Goal: Task Accomplishment & Management: Manage account settings

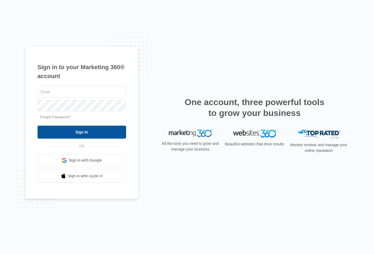
type input "[PERSON_NAME][EMAIL_ADDRESS][PERSON_NAME][DOMAIN_NAME]"
click at [101, 130] on input "Sign In" at bounding box center [82, 131] width 88 height 13
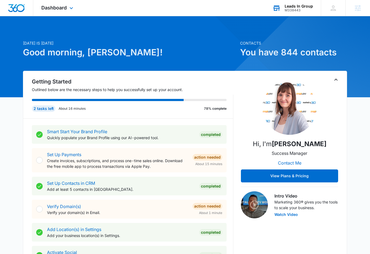
click at [298, 10] on div "M338443" at bounding box center [298, 10] width 28 height 4
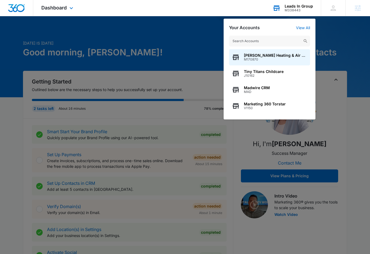
click at [267, 44] on input "text" at bounding box center [269, 41] width 81 height 11
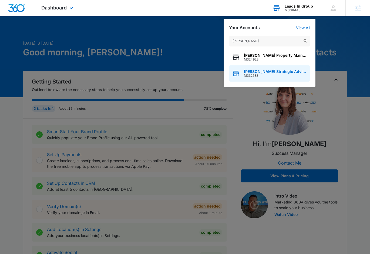
type input "[PERSON_NAME]"
click at [267, 74] on span "M332533" at bounding box center [275, 76] width 63 height 4
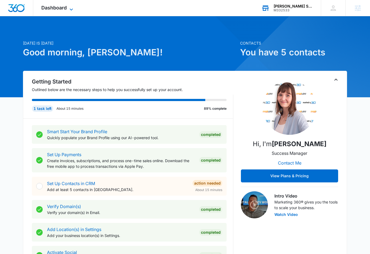
click at [56, 7] on span "Dashboard" at bounding box center [53, 8] width 25 height 6
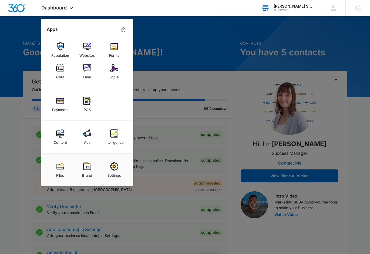
click at [61, 49] on img at bounding box center [60, 46] width 8 height 8
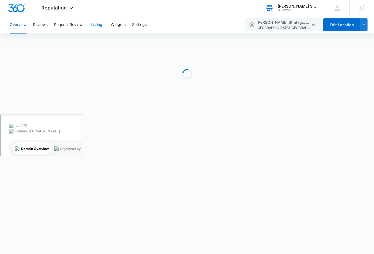
click at [103, 24] on button "Listings" at bounding box center [97, 24] width 13 height 17
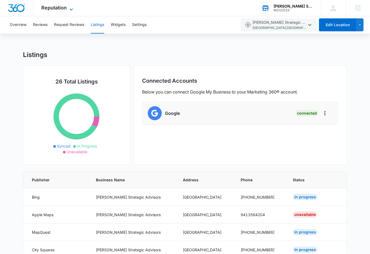
click at [57, 8] on span "Reputation" at bounding box center [53, 8] width 25 height 6
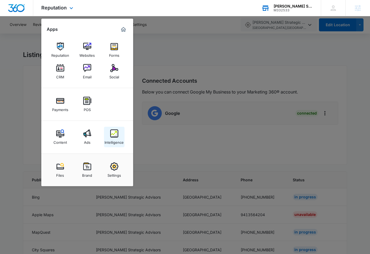
click at [115, 141] on div "Intelligence" at bounding box center [113, 140] width 19 height 7
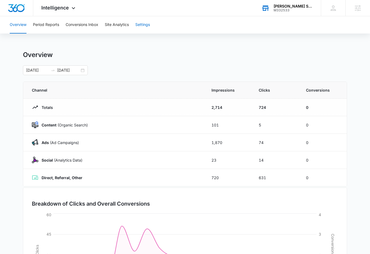
click at [144, 24] on button "Settings" at bounding box center [142, 24] width 15 height 17
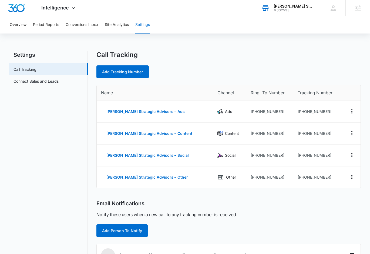
click at [289, 9] on div "M332533" at bounding box center [292, 10] width 39 height 4
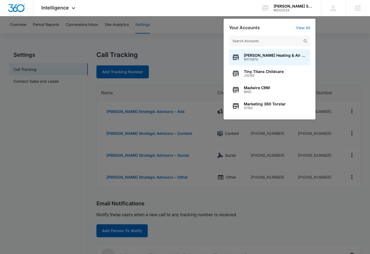
click at [276, 44] on input "text" at bounding box center [269, 41] width 81 height 11
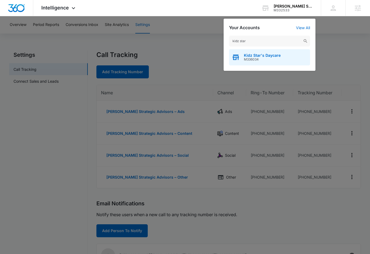
type input "kidz star"
click at [254, 56] on span "Kidz Star's Daycare" at bounding box center [262, 55] width 37 height 4
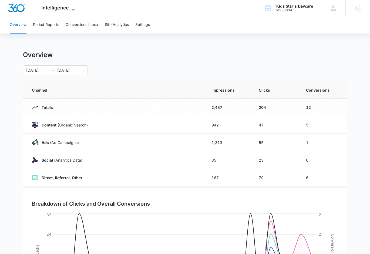
click at [64, 8] on span "Intelligence" at bounding box center [55, 8] width 28 height 6
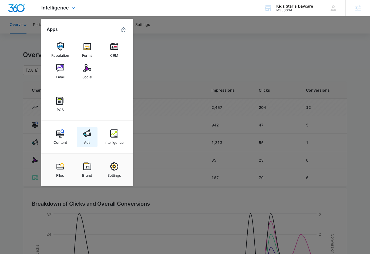
click at [89, 129] on img at bounding box center [87, 133] width 8 height 8
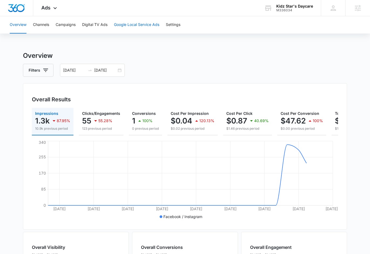
click at [144, 26] on button "Google Local Service Ads" at bounding box center [136, 24] width 45 height 17
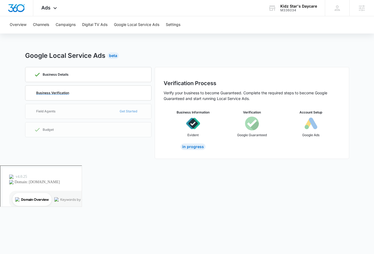
click at [134, 92] on div "Business Verification" at bounding box center [88, 93] width 108 height 15
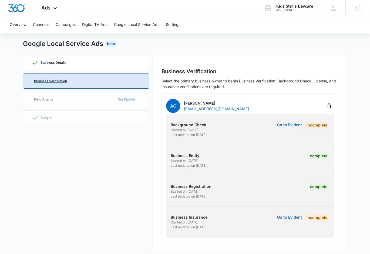
scroll to position [15, 0]
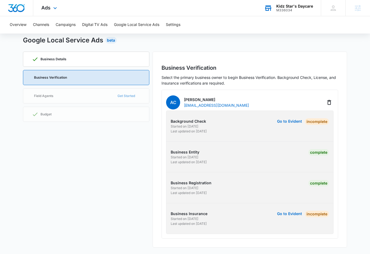
click at [287, 9] on div "M336034" at bounding box center [294, 10] width 37 height 4
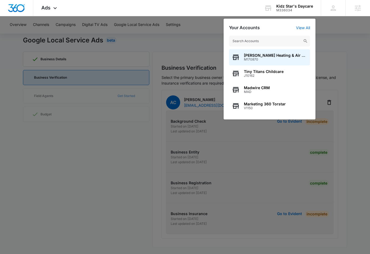
click at [272, 39] on input "text" at bounding box center [269, 41] width 81 height 11
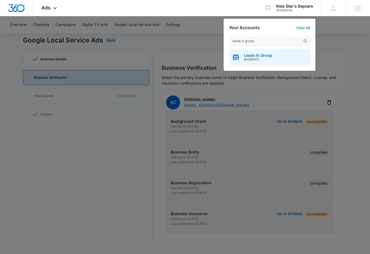
type input "leads in group"
click at [247, 57] on span "M338443" at bounding box center [258, 59] width 28 height 4
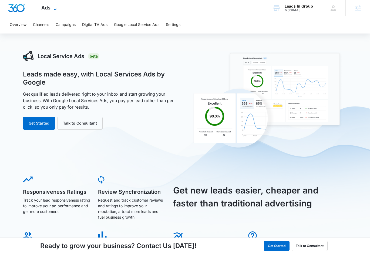
click at [53, 7] on icon at bounding box center [55, 9] width 6 height 6
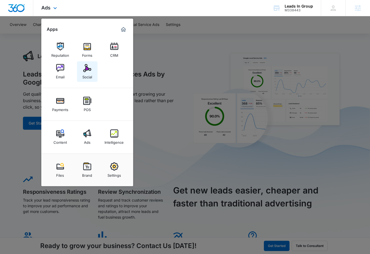
click at [91, 74] on div "Social" at bounding box center [87, 75] width 10 height 7
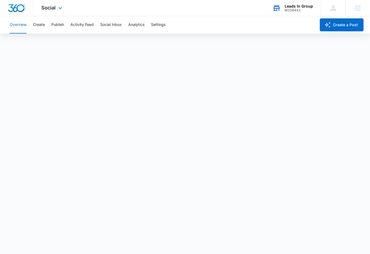
click at [294, 9] on div "M338443" at bounding box center [298, 10] width 28 height 4
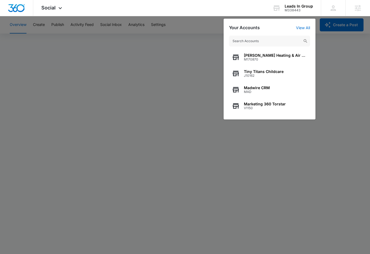
click at [257, 39] on input "text" at bounding box center [269, 41] width 81 height 11
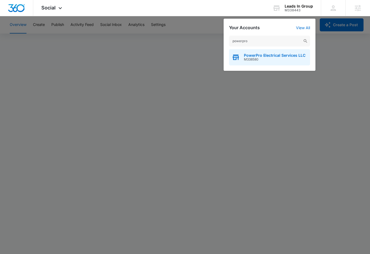
type input "powerpro"
click at [271, 57] on span "PowerPro Electrical Services LLC" at bounding box center [275, 55] width 62 height 4
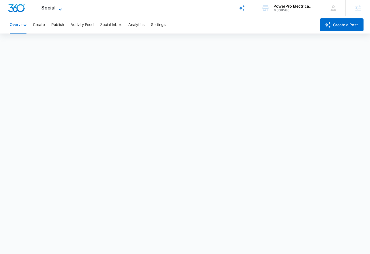
click at [53, 8] on span "Social" at bounding box center [48, 8] width 14 height 6
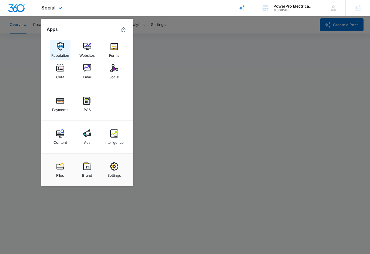
click at [60, 45] on img at bounding box center [60, 46] width 8 height 8
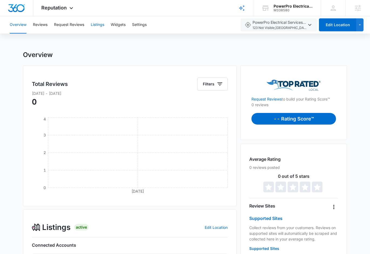
click at [100, 25] on button "Listings" at bounding box center [97, 24] width 13 height 17
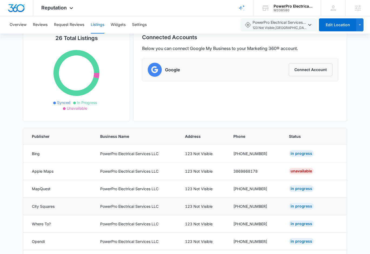
scroll to position [37, 0]
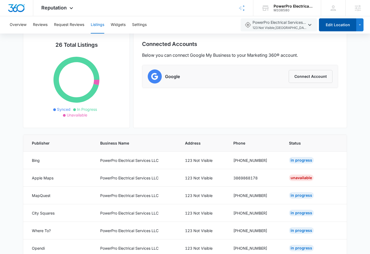
click at [344, 24] on button "Edit Location" at bounding box center [337, 24] width 37 height 13
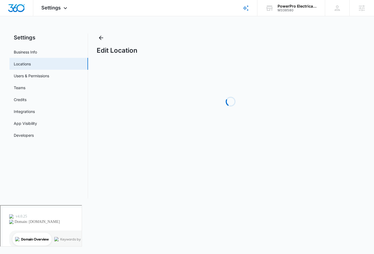
select select "[US_STATE]"
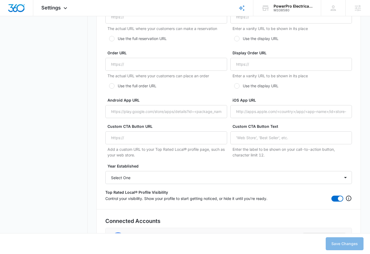
scroll to position [943, 0]
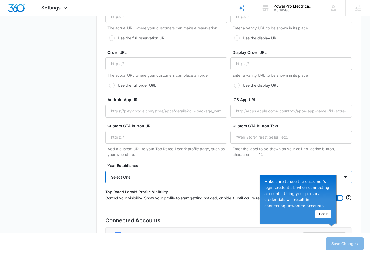
click at [163, 174] on select "Select One 2025 2024 2023 2022 2021 2020 2019 2018 2017 2016 2015 2014 2013 201…" at bounding box center [228, 176] width 246 height 13
select select "2025"
click at [105, 170] on select "Select One 2025 2024 2023 2022 2021 2020 2019 2018 2017 2016 2015 2014 2013 201…" at bounding box center [228, 176] width 246 height 13
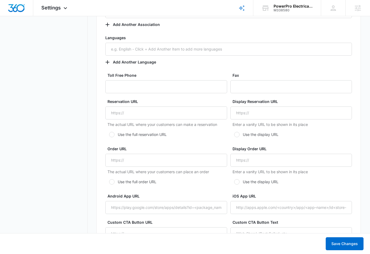
scroll to position [846, 0]
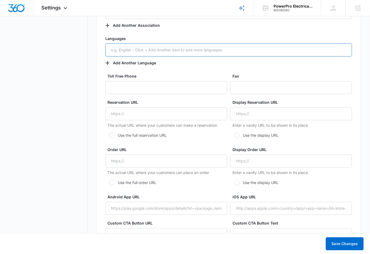
click at [113, 48] on input "text" at bounding box center [228, 49] width 246 height 13
type input "english"
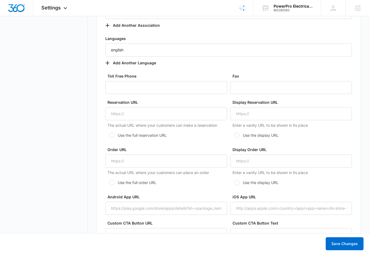
click at [183, 62] on div "Languages english Add Another Language" at bounding box center [228, 53] width 246 height 34
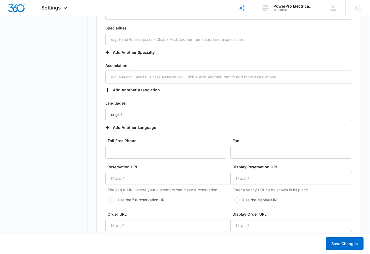
scroll to position [781, 0]
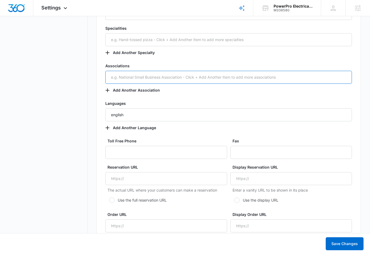
click at [157, 78] on input "text" at bounding box center [228, 77] width 246 height 13
type input "Master Electrician"
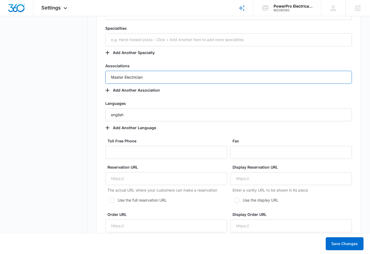
click at [148, 79] on input "Master Electrician" at bounding box center [228, 77] width 246 height 13
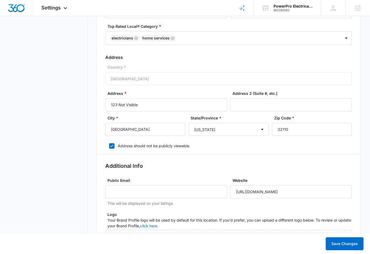
scroll to position [133, 0]
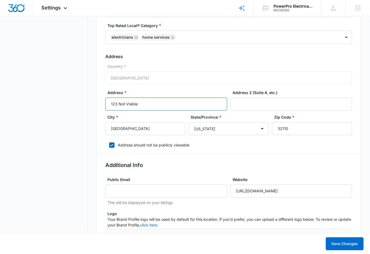
click at [142, 104] on input "123 Not Visible" at bounding box center [165, 103] width 121 height 13
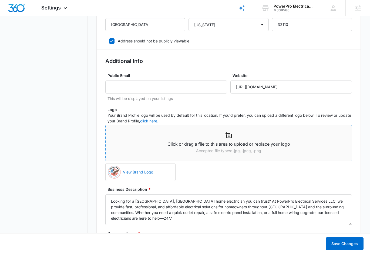
scroll to position [242, 0]
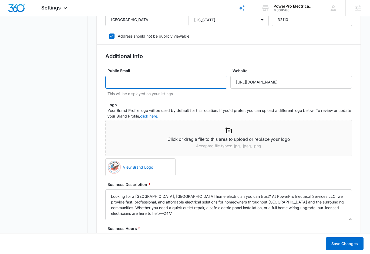
click at [113, 82] on input "Public Email" at bounding box center [165, 82] width 121 height 13
paste input "[EMAIL_ADDRESS][DOMAIN_NAME]"
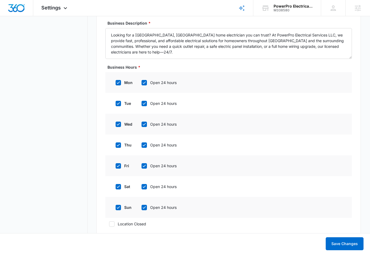
scroll to position [409, 0]
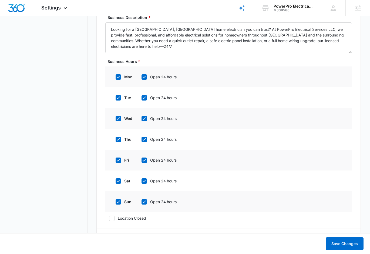
type input "[EMAIL_ADDRESS][DOMAIN_NAME]"
click at [118, 202] on icon at bounding box center [118, 201] width 5 height 5
click at [115, 202] on input "sun" at bounding box center [114, 202] width 4 height 4
checkbox input "false"
click at [118, 180] on icon at bounding box center [118, 180] width 3 height 2
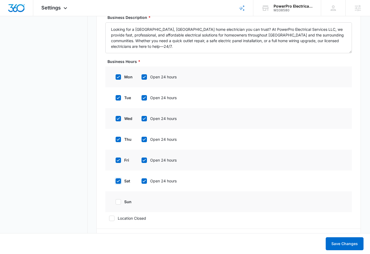
click at [115, 180] on input "sat" at bounding box center [114, 181] width 4 height 4
checkbox input "false"
click at [144, 159] on icon at bounding box center [144, 160] width 5 height 5
click at [141, 159] on input "Open 24 hours" at bounding box center [140, 160] width 4 height 4
checkbox input "false"
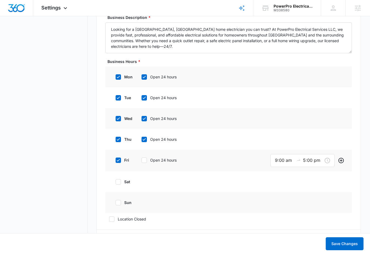
click at [145, 136] on div "thu Open 24 hours" at bounding box center [152, 139] width 81 height 12
click at [145, 138] on icon at bounding box center [144, 139] width 5 height 5
click at [141, 138] on input "Open 24 hours" at bounding box center [140, 139] width 4 height 4
checkbox input "false"
click at [145, 117] on icon at bounding box center [144, 118] width 5 height 5
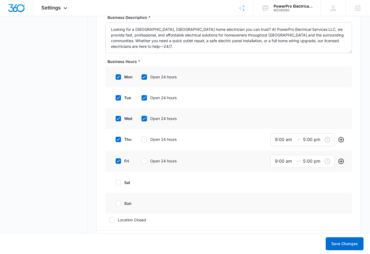
click at [141, 117] on input "Open 24 hours" at bounding box center [140, 119] width 4 height 4
checkbox input "false"
click at [145, 98] on icon at bounding box center [144, 97] width 5 height 5
click at [141, 98] on input "Open 24 hours" at bounding box center [140, 98] width 4 height 4
checkbox input "false"
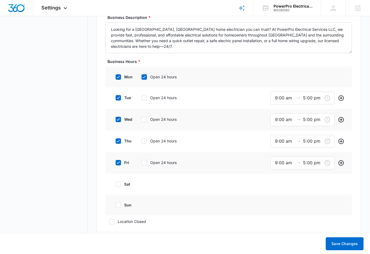
click at [144, 76] on icon at bounding box center [144, 76] width 5 height 5
click at [141, 76] on input "Open 24 hours" at bounding box center [140, 77] width 4 height 4
checkbox input "false"
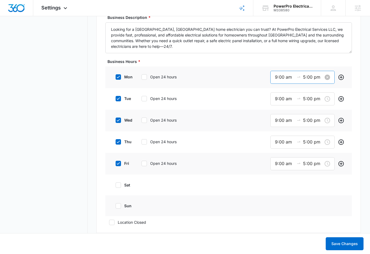
click at [278, 78] on input "9:00 am" at bounding box center [284, 77] width 19 height 7
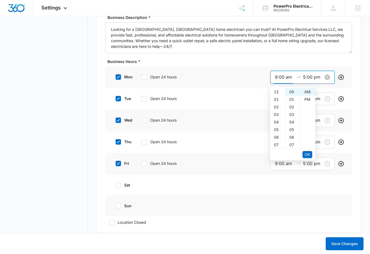
scroll to position [68, 0]
click at [275, 94] on div "07" at bounding box center [277, 94] width 15 height 8
click at [238, 93] on div "tue Open 24 hours 9:00 am 5:00 pm" at bounding box center [228, 99] width 246 height 22
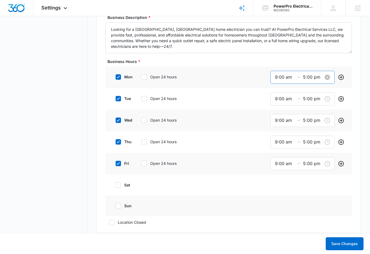
click at [281, 80] on input "9:00 am" at bounding box center [284, 77] width 19 height 7
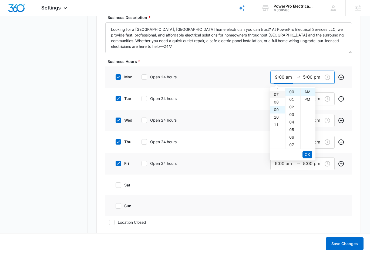
click at [275, 93] on div "07" at bounding box center [277, 95] width 15 height 8
type input "7:00 am"
drag, startPoint x: 307, startPoint y: 153, endPoint x: 305, endPoint y: 149, distance: 3.9
click at [307, 153] on span "OK" at bounding box center [306, 154] width 5 height 6
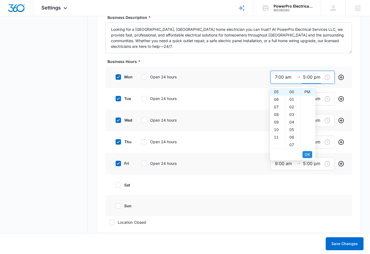
click at [305, 156] on span "OK" at bounding box center [306, 154] width 5 height 6
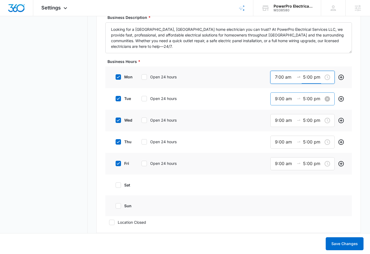
click at [277, 97] on input "9:00 am" at bounding box center [284, 98] width 19 height 7
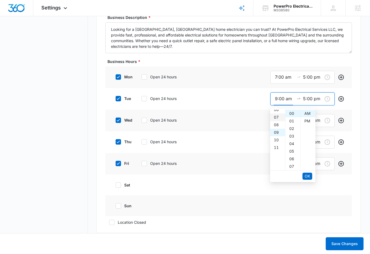
click at [277, 116] on div "07" at bounding box center [277, 117] width 15 height 8
type input "7:00 am"
click at [308, 175] on span "OK" at bounding box center [306, 176] width 5 height 6
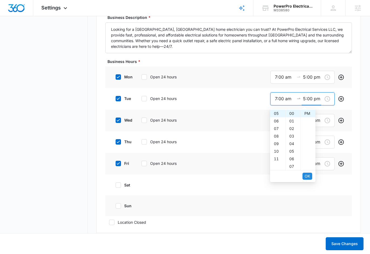
click at [309, 174] on span "OK" at bounding box center [306, 176] width 5 height 6
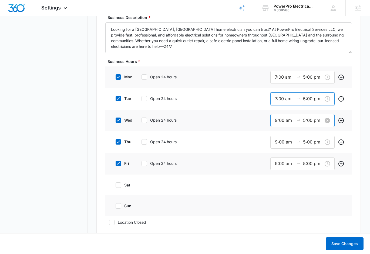
click at [280, 117] on input "9:00 am" at bounding box center [284, 120] width 19 height 7
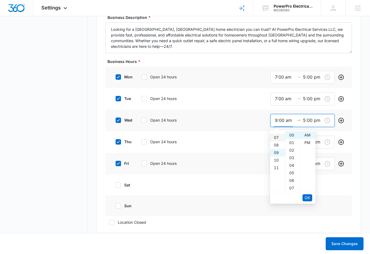
click at [275, 137] on div "07" at bounding box center [277, 138] width 15 height 8
type input "7:00 am"
click at [304, 197] on button "OK" at bounding box center [307, 197] width 10 height 7
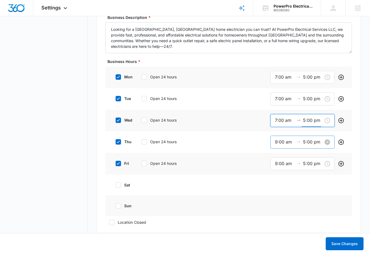
click at [277, 142] on input "9:00 am" at bounding box center [284, 141] width 19 height 7
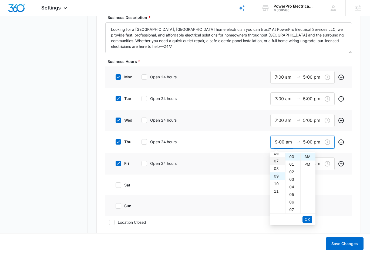
click at [276, 160] on div "07" at bounding box center [277, 161] width 15 height 8
type input "7:00 am"
click at [306, 219] on span "OK" at bounding box center [306, 219] width 5 height 6
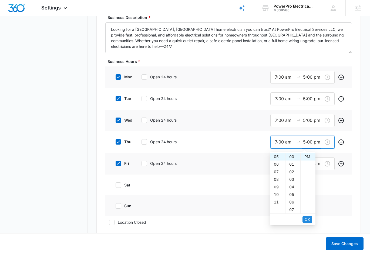
click at [306, 217] on span "OK" at bounding box center [306, 219] width 5 height 6
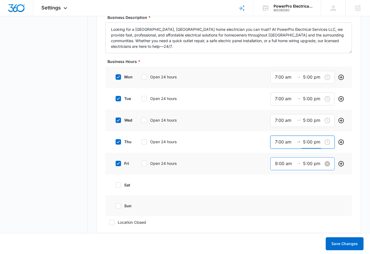
click at [277, 161] on input "9:00 am" at bounding box center [284, 163] width 19 height 7
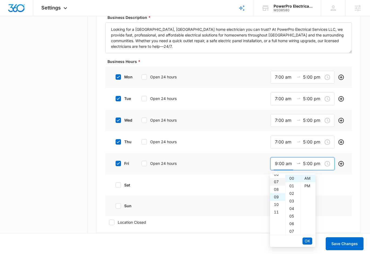
click at [275, 180] on div "07" at bounding box center [277, 182] width 15 height 8
type input "7:00 am"
click at [308, 240] on span "OK" at bounding box center [306, 241] width 5 height 6
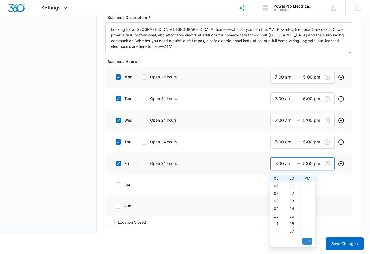
click at [308, 240] on span "OK" at bounding box center [306, 241] width 5 height 6
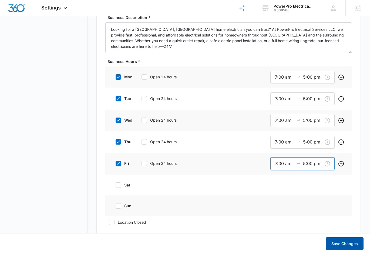
click at [340, 245] on button "Save Changes" at bounding box center [344, 243] width 38 height 13
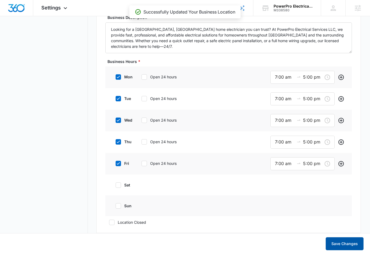
click at [345, 244] on button "Save Changes" at bounding box center [344, 243] width 38 height 13
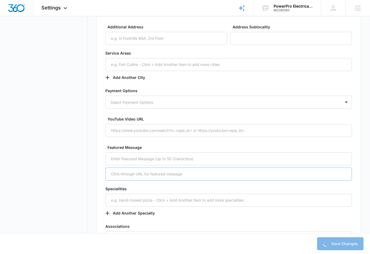
scroll to position [625, 0]
click at [141, 67] on input "text" at bounding box center [228, 64] width 246 height 13
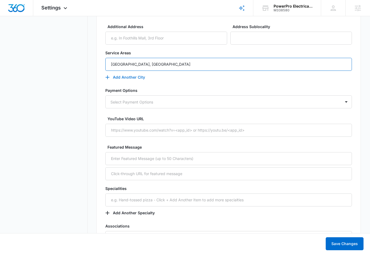
type input "[GEOGRAPHIC_DATA], [GEOGRAPHIC_DATA]"
click at [127, 78] on button "Add Another City" at bounding box center [127, 77] width 45 height 13
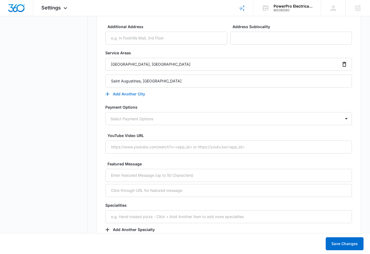
type input "Saint Augustines, [GEOGRAPHIC_DATA]"
click at [134, 92] on button "Add Another City" at bounding box center [127, 93] width 45 height 13
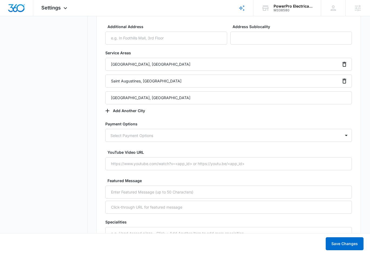
type input "[GEOGRAPHIC_DATA], [GEOGRAPHIC_DATA]"
click at [174, 113] on div "Service Areas [GEOGRAPHIC_DATA], [GEOGRAPHIC_DATA] [GEOGRAPHIC_DATA], [GEOGRAPH…" at bounding box center [228, 83] width 246 height 67
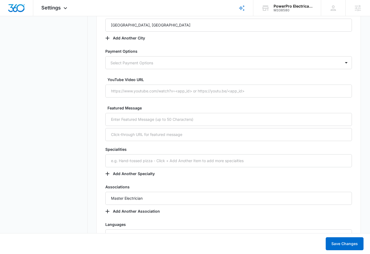
scroll to position [698, 0]
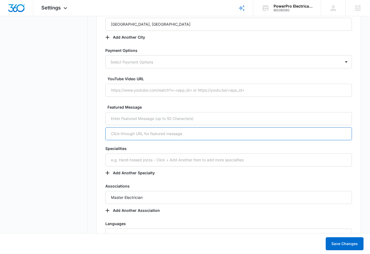
click at [114, 136] on input "text" at bounding box center [228, 133] width 246 height 13
paste input "[URL][DOMAIN_NAME]"
type input "[URL][DOMAIN_NAME]"
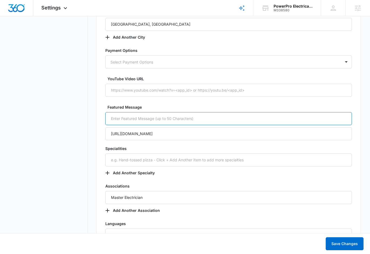
click at [119, 119] on input "text" at bounding box center [228, 118] width 246 height 13
paste input "Master Electrician Services. Quality Guaranteed."
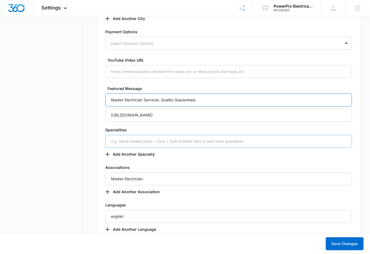
scroll to position [725, 0]
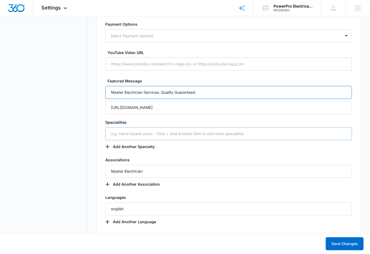
type input "Master Electrician Services. Quality Guaranteed."
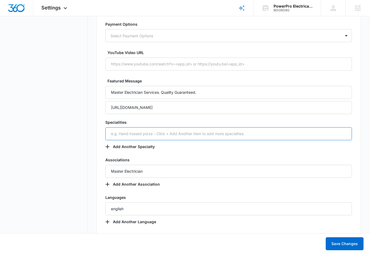
click at [167, 134] on input "text" at bounding box center [228, 133] width 246 height 13
type input "Electrical Installs"
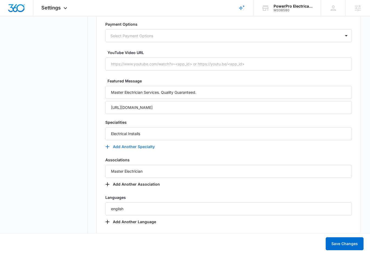
click at [122, 144] on button "Add Another Specialty" at bounding box center [132, 146] width 55 height 13
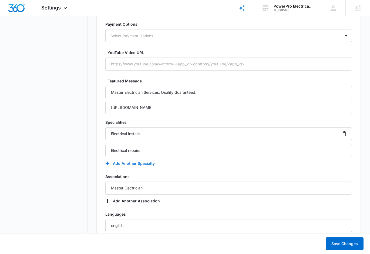
type input "Electrical repairs"
click at [114, 162] on button "Add Another Specialty" at bounding box center [132, 163] width 55 height 13
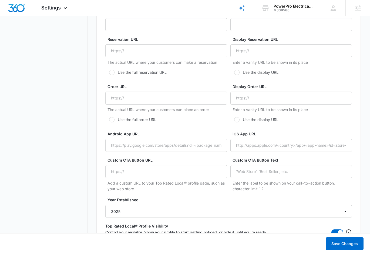
scroll to position [986, 0]
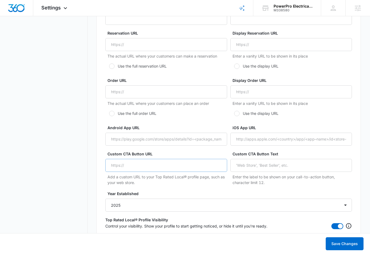
type input "Electrical inspections"
click at [163, 165] on input "Custom CTA Button URL" at bounding box center [165, 165] width 121 height 13
click at [134, 165] on input "Custom CTA Button URL" at bounding box center [165, 165] width 121 height 13
paste input "[URL][DOMAIN_NAME]"
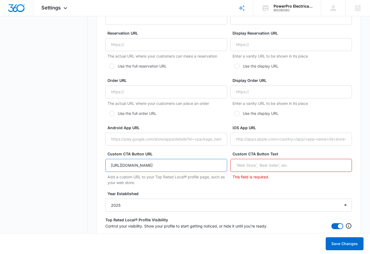
type input "[URL][DOMAIN_NAME]"
click at [257, 165] on input "Custom CTA Button Text" at bounding box center [290, 165] width 121 height 13
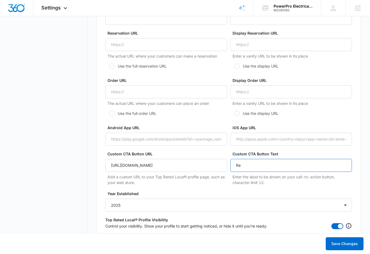
type input "R"
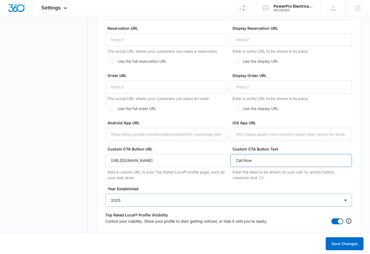
scroll to position [991, 0]
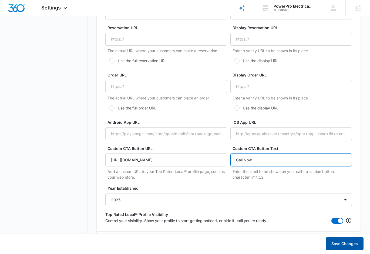
type input "Call Now"
click at [349, 244] on button "Save Changes" at bounding box center [344, 243] width 38 height 13
click at [351, 244] on button "Save Changes" at bounding box center [344, 243] width 38 height 13
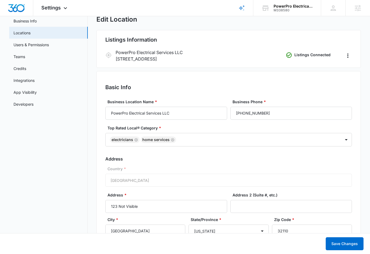
scroll to position [0, 0]
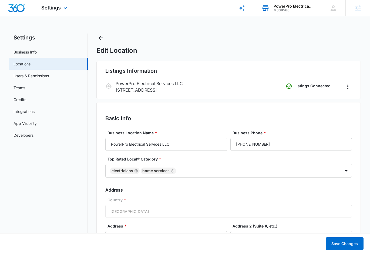
click at [282, 8] on div "M338580" at bounding box center [292, 10] width 39 height 4
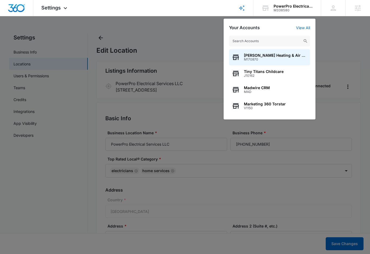
click at [266, 39] on input "text" at bounding box center [269, 41] width 81 height 11
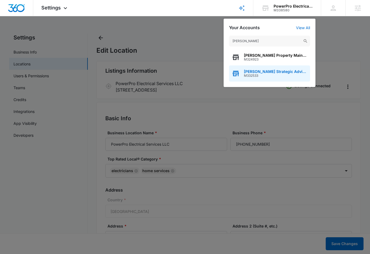
type input "[PERSON_NAME]"
click at [264, 69] on span "[PERSON_NAME] Strategic Advisors" at bounding box center [275, 71] width 63 height 4
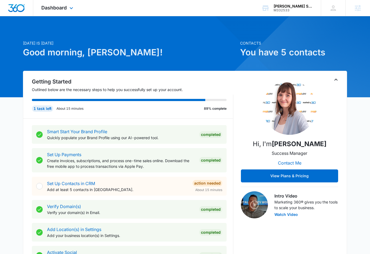
click at [65, 11] on div "Dashboard Apps Reputation Websites Forms CRM Email Social Payments POS Content …" at bounding box center [57, 8] width 49 height 16
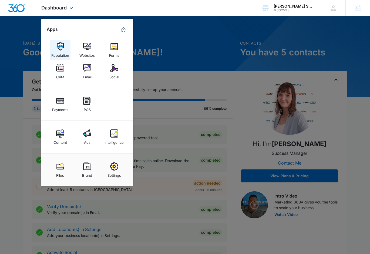
click at [58, 47] on img at bounding box center [60, 46] width 8 height 8
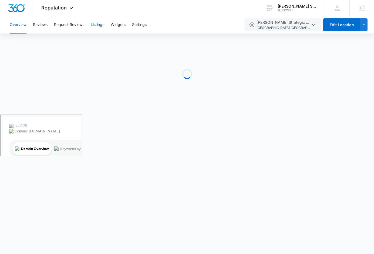
click at [97, 24] on button "Listings" at bounding box center [97, 24] width 13 height 17
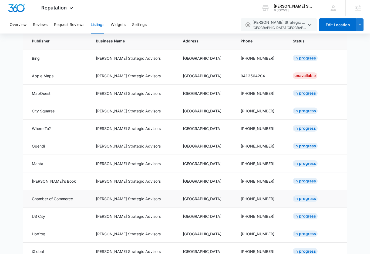
scroll to position [183, 0]
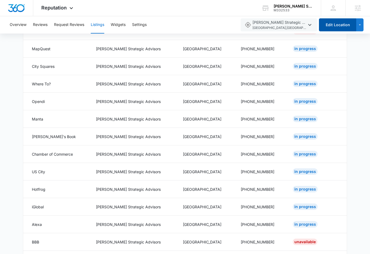
click at [344, 26] on button "Edit Location" at bounding box center [337, 24] width 37 height 13
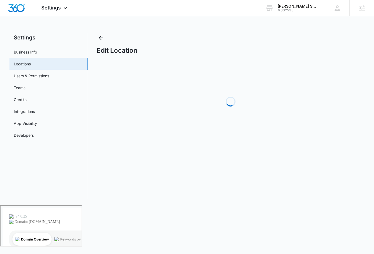
select select "[US_STATE]"
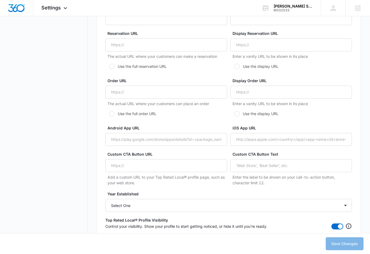
scroll to position [919, 0]
click at [181, 171] on input "Custom CTA Button URL" at bounding box center [165, 165] width 121 height 13
paste input "[URL][DOMAIN_NAME]"
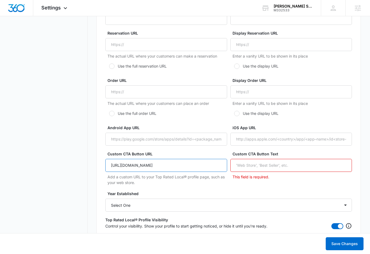
type input "[URL][DOMAIN_NAME]"
click at [265, 168] on input "Custom CTA Button Text" at bounding box center [290, 165] width 121 height 13
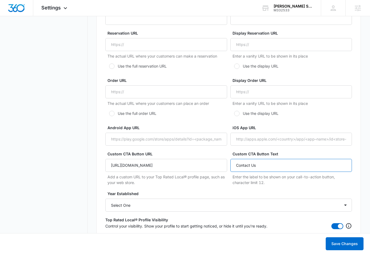
type input "Contact Us"
click at [209, 184] on p "Add a custom URL to your Top Rated Local® profile page, such as your web store." at bounding box center [166, 179] width 119 height 11
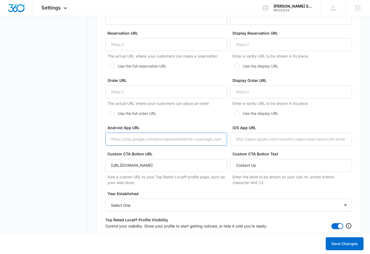
click at [176, 137] on input "Android App URL" at bounding box center [165, 138] width 121 height 13
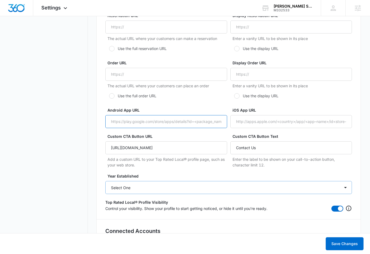
scroll to position [939, 0]
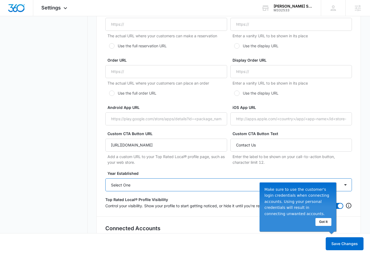
click at [168, 184] on select "Select One 2025 2024 2023 2022 2021 2020 2019 2018 2017 2016 2015 2014 2013 201…" at bounding box center [228, 184] width 246 height 13
select select "2025"
click at [105, 178] on select "Select One 2025 2024 2023 2022 2021 2020 2019 2018 2017 2016 2015 2014 2013 201…" at bounding box center [228, 184] width 246 height 13
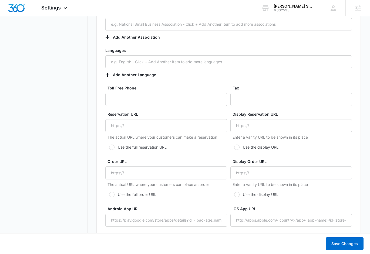
scroll to position [831, 0]
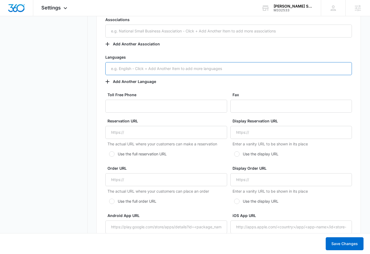
click at [137, 66] on input "text" at bounding box center [228, 68] width 246 height 13
type input "English"
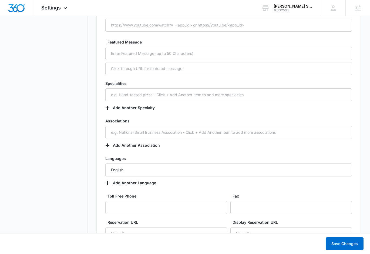
scroll to position [729, 0]
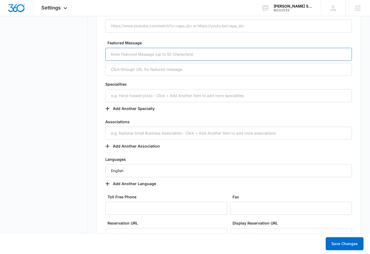
click at [138, 55] on input "text" at bounding box center [228, 54] width 246 height 13
paste input "CPA-Led Business Accounting & Strategy"
drag, startPoint x: 165, startPoint y: 54, endPoint x: 145, endPoint y: 55, distance: 19.2
click at [145, 55] on input "CPA-Led Business Accounting & Strategy" at bounding box center [228, 54] width 246 height 13
type input "CPA-Led Business Bookkeeping & Strategy"
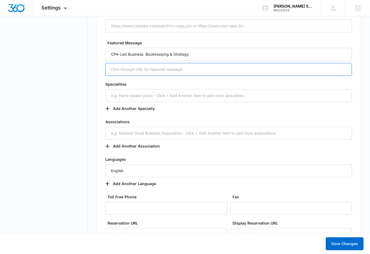
click at [221, 72] on input "text" at bounding box center [228, 69] width 246 height 13
paste input "CPA-Led Business Accounting & Strategy"
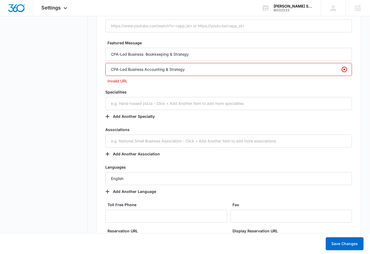
type input "CPA-Led Business Accounting & Strategy"
drag, startPoint x: 189, startPoint y: 69, endPoint x: 106, endPoint y: 69, distance: 82.3
click at [106, 69] on input "CPA-Led Business Accounting & Strategy" at bounding box center [228, 69] width 246 height 13
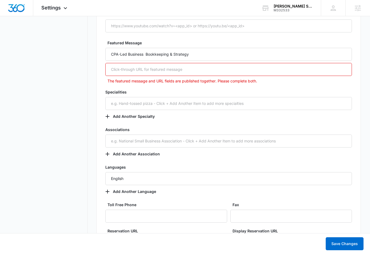
paste input "[URL][DOMAIN_NAME]"
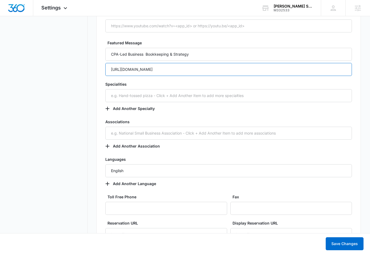
type input "[URL][DOMAIN_NAME]"
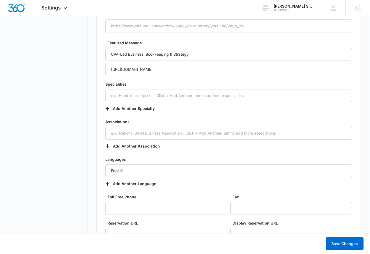
click at [271, 115] on div "Specialities Add Another Specialty" at bounding box center [228, 98] width 246 height 34
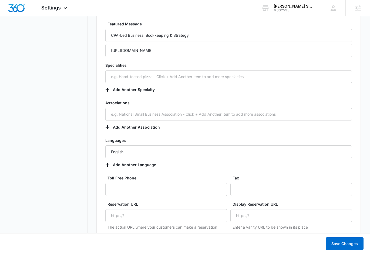
scroll to position [748, 0]
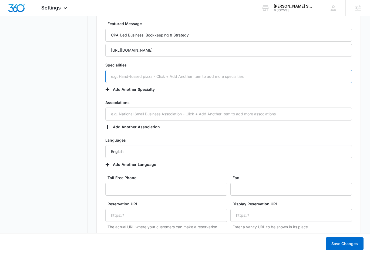
click at [135, 78] on input "text" at bounding box center [228, 76] width 246 height 13
type input "Bookkeeping cleanup"
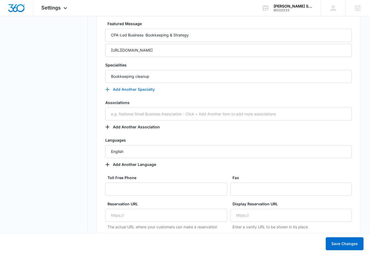
click at [138, 89] on button "Add Another Specialty" at bounding box center [132, 89] width 55 height 13
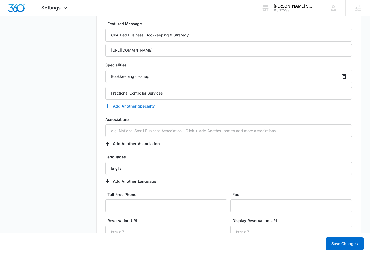
type input "Fractional Controller Services"
click at [133, 106] on button "Add Another Specialty" at bounding box center [132, 106] width 55 height 13
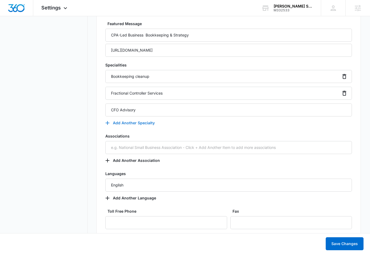
type input "CFO Advisory"
click at [140, 123] on button "Add Another Specialty" at bounding box center [132, 122] width 55 height 13
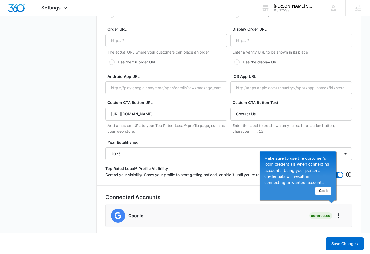
scroll to position [1026, 0]
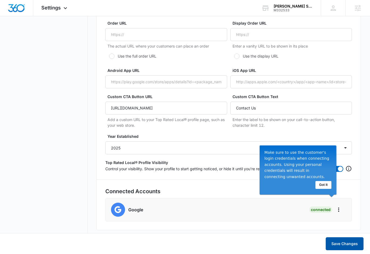
type input "Cash Flow Forecasting"
click at [346, 243] on button "Save Changes" at bounding box center [344, 243] width 38 height 13
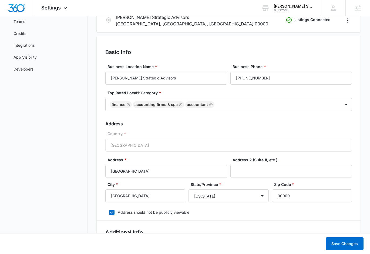
scroll to position [0, 0]
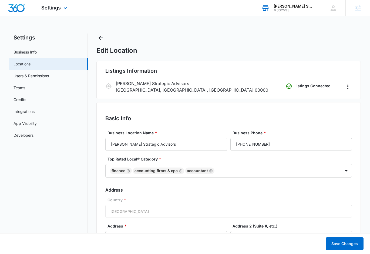
click at [290, 9] on div "M332533" at bounding box center [292, 10] width 39 height 4
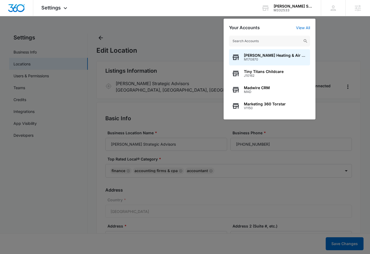
click at [249, 43] on input "text" at bounding box center [269, 41] width 81 height 11
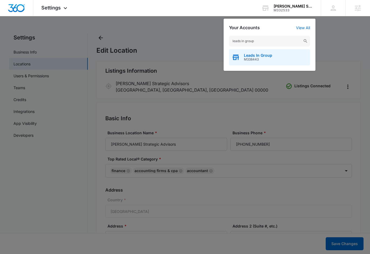
type input "leads in group"
click at [254, 57] on span "Leads In Group" at bounding box center [258, 55] width 28 height 4
